Goal: Information Seeking & Learning: Learn about a topic

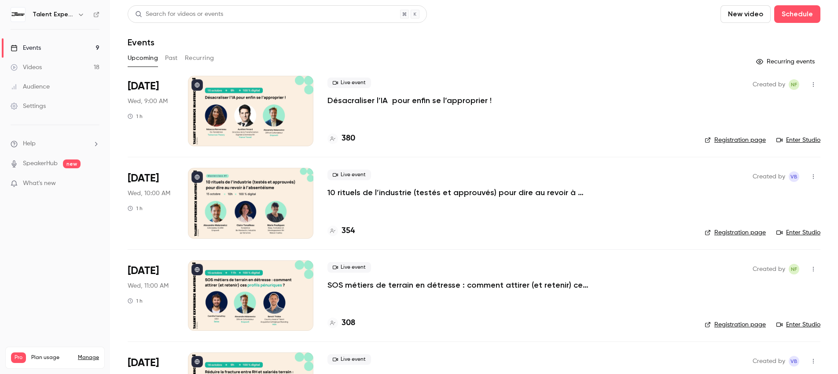
scroll to position [525, 0]
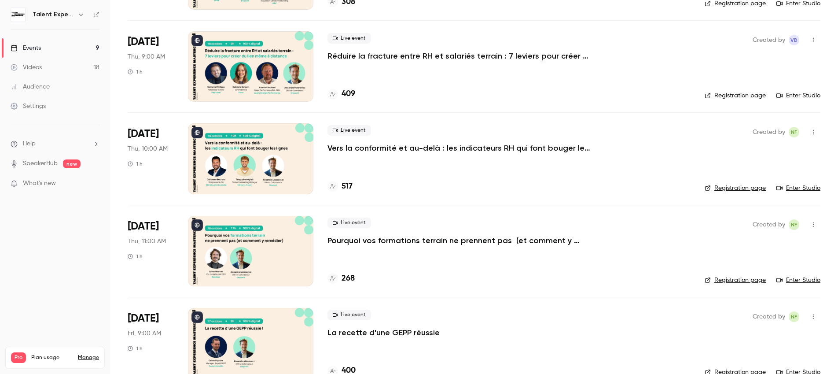
scroll to position [525, 0]
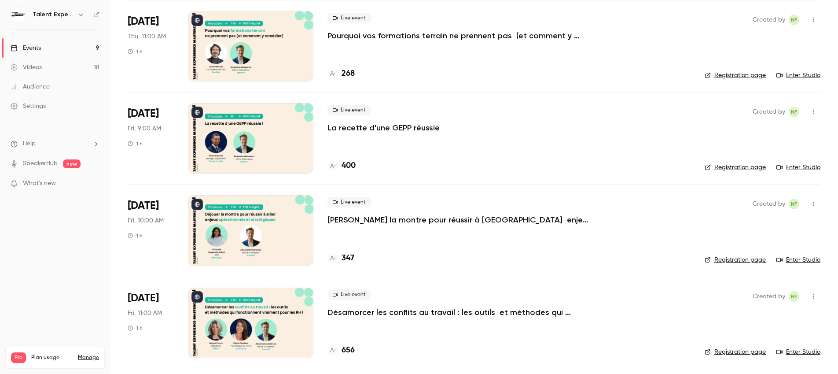
click at [358, 314] on p "Désamorcer les conflits au travail : les outils et méthodes qui fonctionnent vr…" at bounding box center [459, 312] width 264 height 11
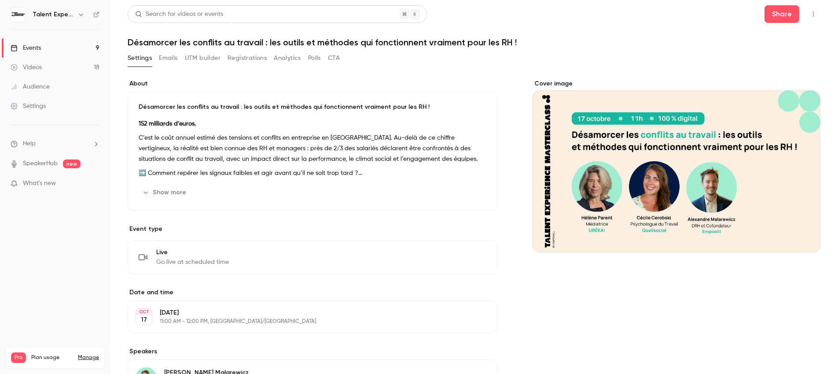
click at [239, 136] on p "C’est le coût annuel estimé des tensions et conflits en entreprise en France. A…" at bounding box center [313, 148] width 348 height 32
